Goal: Task Accomplishment & Management: Manage account settings

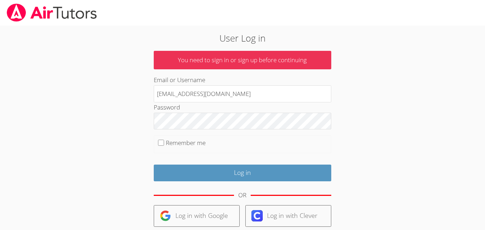
type input "[EMAIL_ADDRESS][DOMAIN_NAME]"
click at [159, 143] on input "Remember me" at bounding box center [161, 142] width 6 height 6
checkbox input "true"
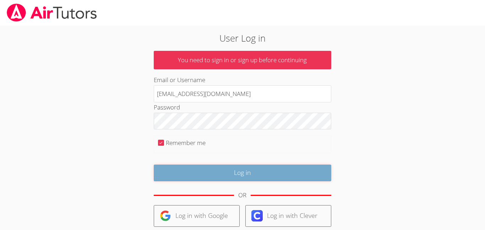
click at [176, 164] on input "Log in" at bounding box center [242, 172] width 177 height 17
click at [221, 173] on input "Log in" at bounding box center [242, 172] width 177 height 17
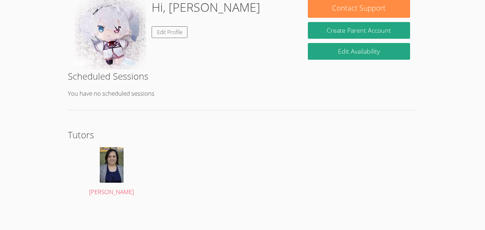
scroll to position [116, 0]
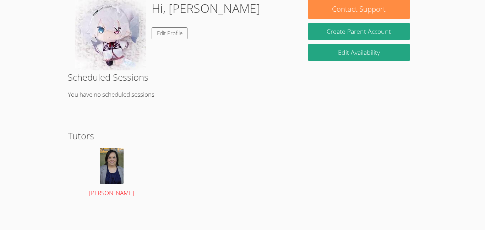
click at [111, 163] on img at bounding box center [112, 165] width 24 height 35
